Goal: Information Seeking & Learning: Find specific fact

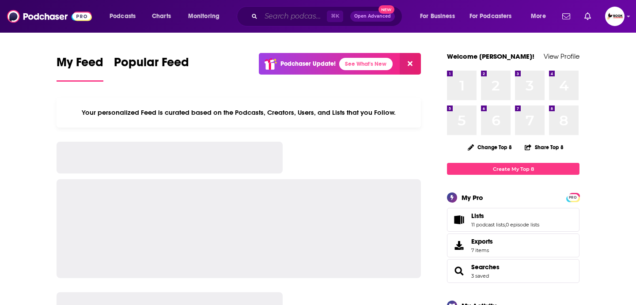
click at [271, 14] on input "Search podcasts, credits, & more..." at bounding box center [294, 16] width 66 height 14
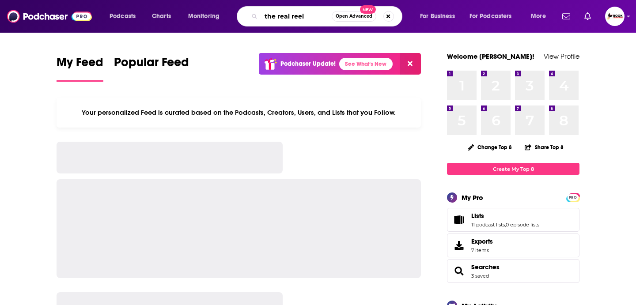
type input "the real reel"
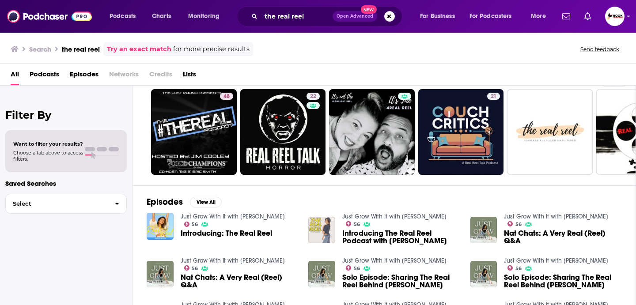
scroll to position [17, 0]
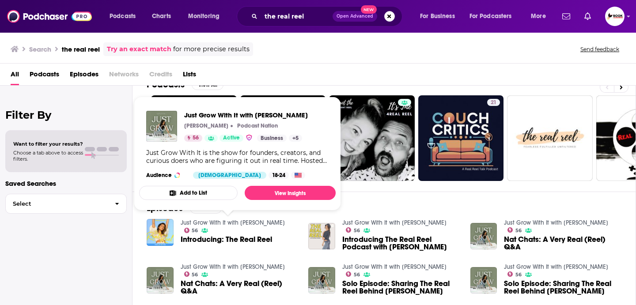
click at [248, 224] on link "Just Grow With It with [PERSON_NAME]" at bounding box center [233, 223] width 104 height 8
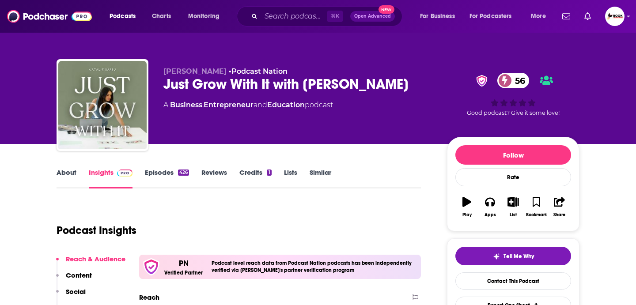
click at [61, 181] on link "About" at bounding box center [66, 178] width 20 height 20
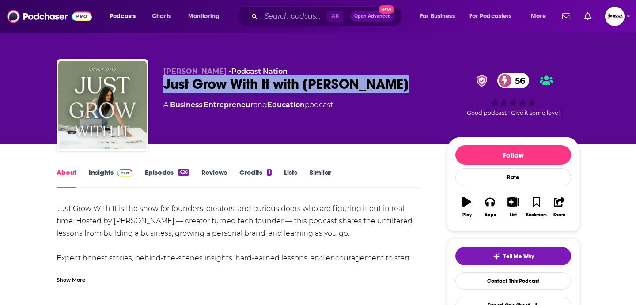
drag, startPoint x: 400, startPoint y: 87, endPoint x: 164, endPoint y: 90, distance: 236.6
click at [164, 90] on div "Just Grow With It with [PERSON_NAME] 56" at bounding box center [297, 83] width 269 height 17
copy h1 "Just Grow With It with [PERSON_NAME]"
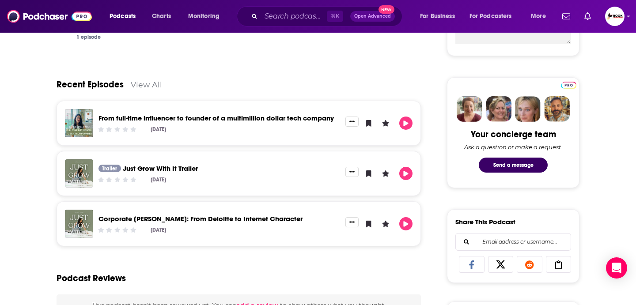
scroll to position [376, 0]
